Goal: Task Accomplishment & Management: Use online tool/utility

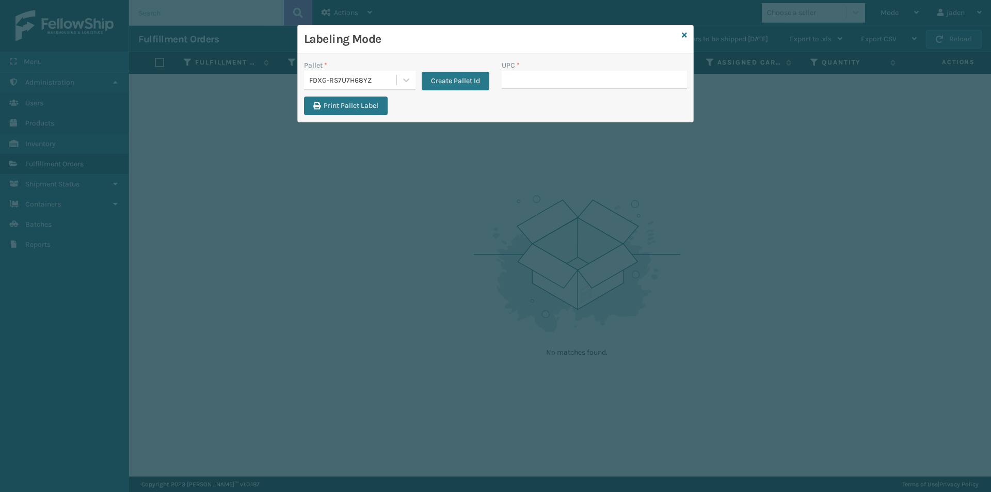
click at [691, 37] on div "Labeling Mode" at bounding box center [495, 39] width 395 height 28
click at [681, 37] on div "Labeling Mode" at bounding box center [495, 39] width 395 height 28
click at [684, 36] on icon at bounding box center [684, 34] width 5 height 7
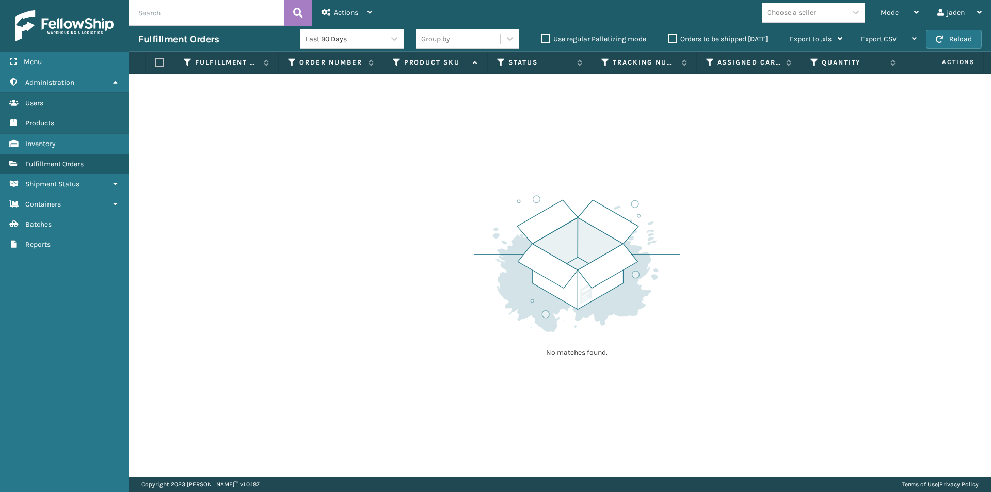
click at [952, 62] on span "Actions" at bounding box center [944, 62] width 73 height 17
click at [961, 39] on button "Reload" at bounding box center [954, 39] width 56 height 19
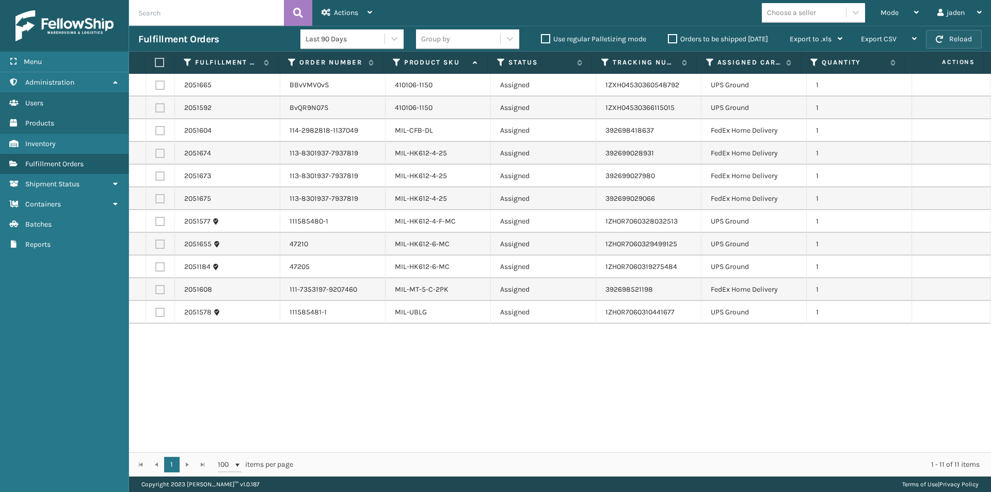
click at [961, 39] on button "Reload" at bounding box center [954, 39] width 56 height 19
click at [158, 131] on label at bounding box center [159, 130] width 9 height 9
click at [156, 131] on input "checkbox" at bounding box center [155, 129] width 1 height 7
checkbox input "true"
click at [156, 291] on label at bounding box center [159, 289] width 9 height 9
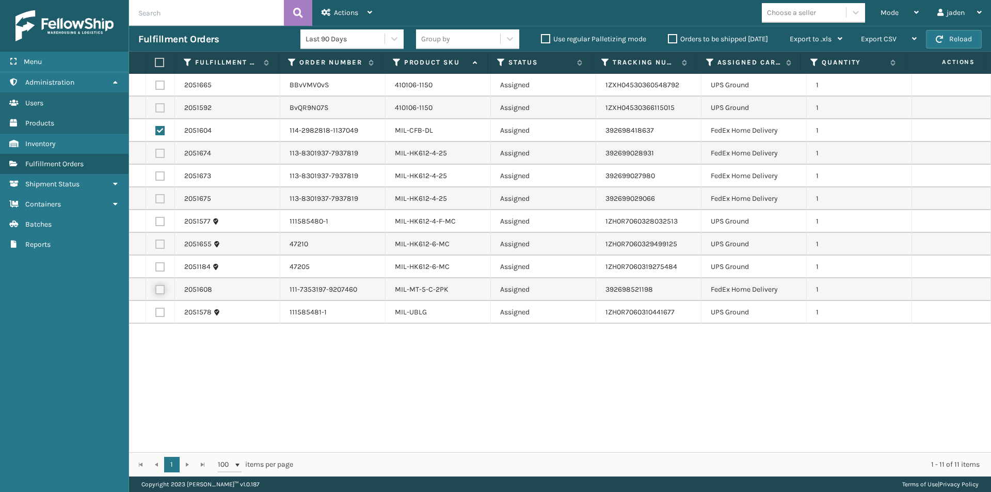
click at [156, 291] on input "checkbox" at bounding box center [155, 288] width 1 height 7
checkbox input "true"
click at [160, 195] on label at bounding box center [159, 198] width 9 height 9
click at [156, 195] on input "checkbox" at bounding box center [155, 197] width 1 height 7
checkbox input "true"
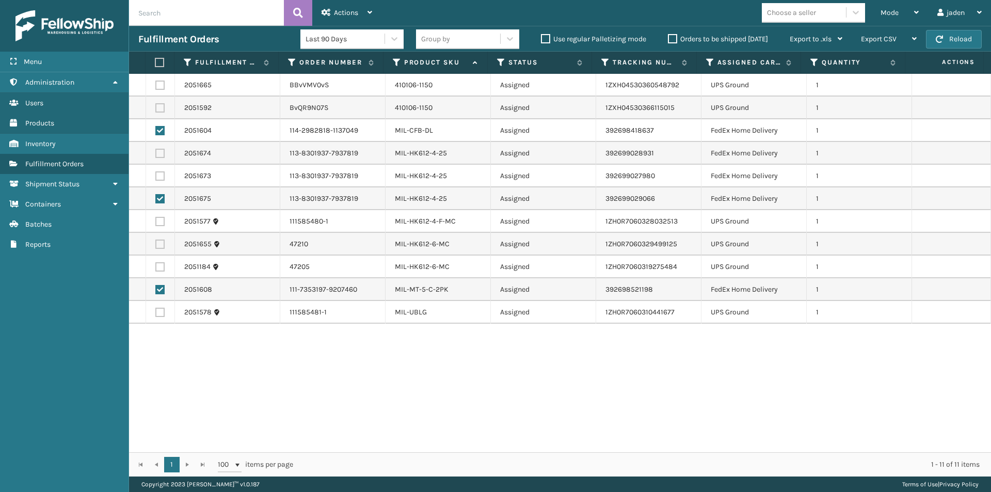
click at [159, 176] on label at bounding box center [159, 175] width 9 height 9
click at [156, 176] on input "checkbox" at bounding box center [155, 174] width 1 height 7
checkbox input "true"
click at [162, 150] on label at bounding box center [159, 153] width 9 height 9
click at [156, 150] on input "checkbox" at bounding box center [155, 152] width 1 height 7
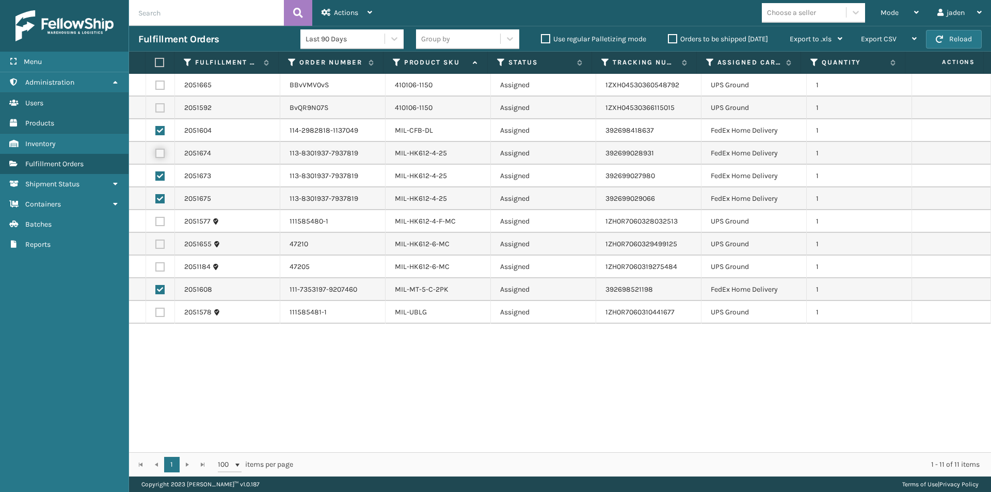
checkbox input "true"
click at [360, 14] on div "Actions" at bounding box center [347, 13] width 51 height 26
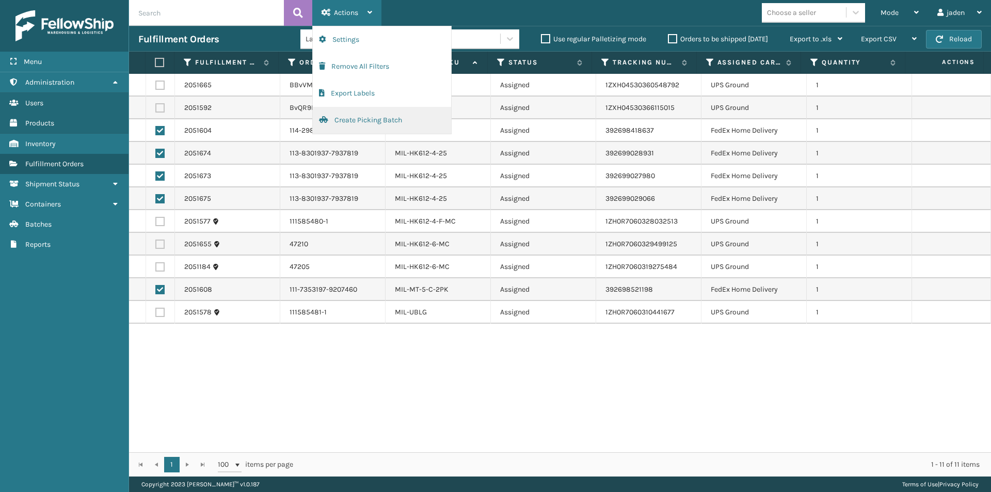
click at [349, 120] on button "Create Picking Batch" at bounding box center [382, 120] width 138 height 27
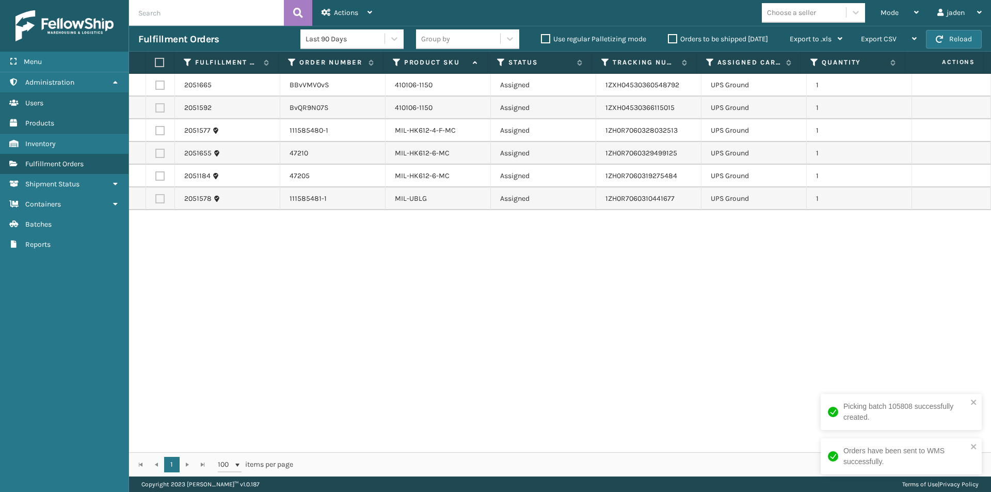
drag, startPoint x: 659, startPoint y: 336, endPoint x: 642, endPoint y: 335, distance: 17.1
drag, startPoint x: 642, startPoint y: 335, endPoint x: 325, endPoint y: 119, distance: 383.3
click at [328, 334] on div "2051665 BBvVMV0vS 410106-1150 Assigned 1ZXH04530360548792 UPS Ground 1 2051592 …" at bounding box center [560, 263] width 862 height 378
click at [161, 61] on label at bounding box center [158, 62] width 7 height 9
click at [155, 61] on input "checkbox" at bounding box center [155, 62] width 1 height 7
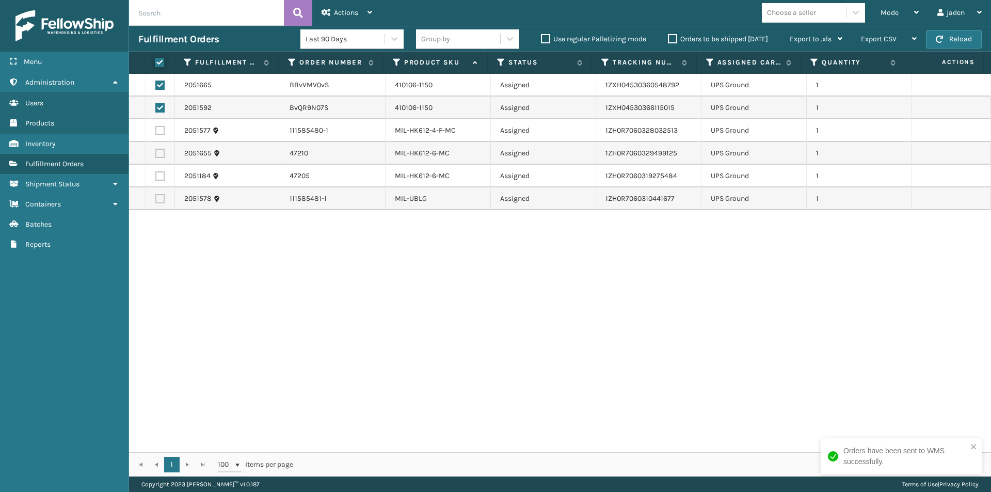
checkbox input "true"
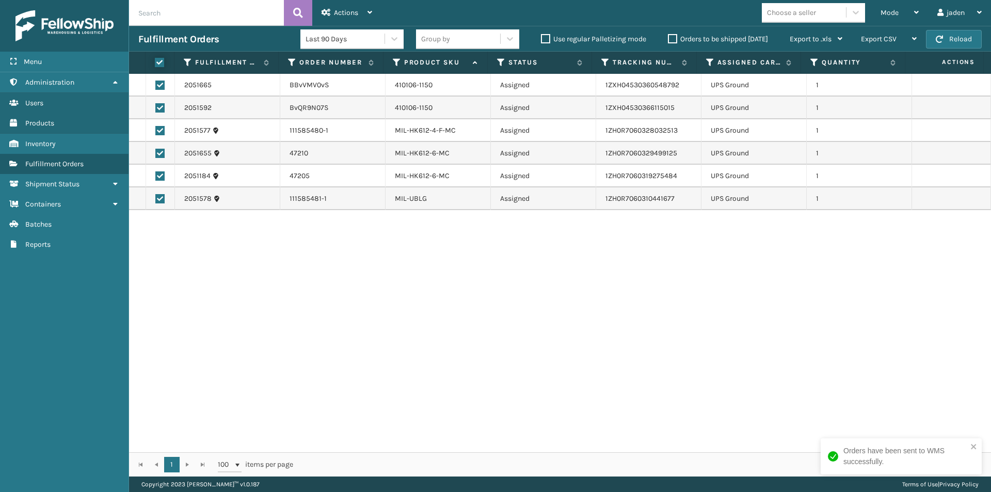
checkbox input "true"
click at [351, 8] on span "Actions" at bounding box center [346, 12] width 24 height 9
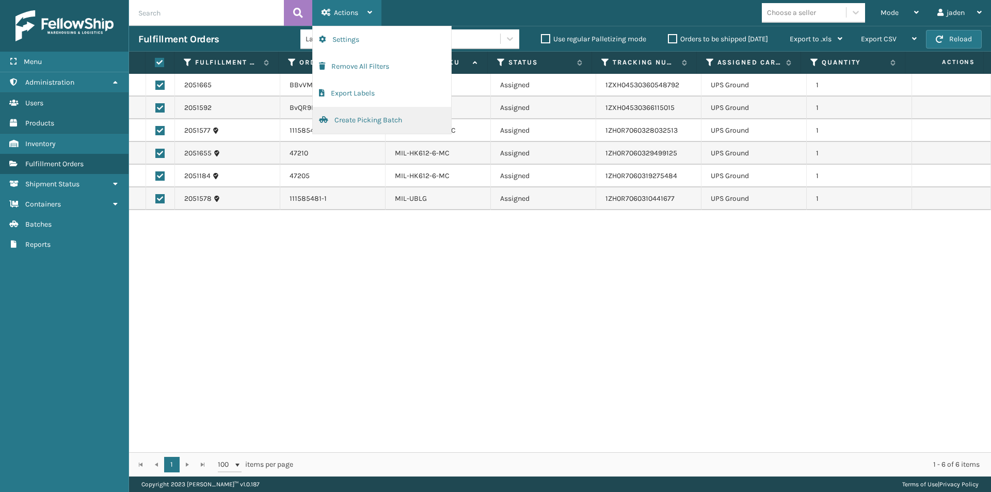
click at [372, 122] on button "Create Picking Batch" at bounding box center [382, 120] width 138 height 27
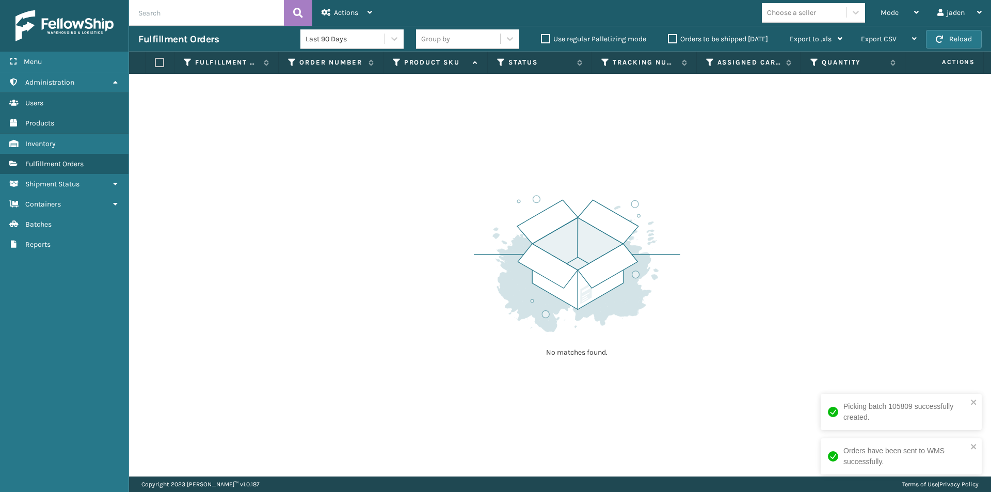
click at [961, 28] on div "Fulfillment Orders Last 90 Days Group by Use regular Palletizing mode Orders to…" at bounding box center [560, 39] width 862 height 26
click at [961, 39] on button "Reload" at bounding box center [954, 39] width 56 height 19
